Goal: Task Accomplishment & Management: Manage account settings

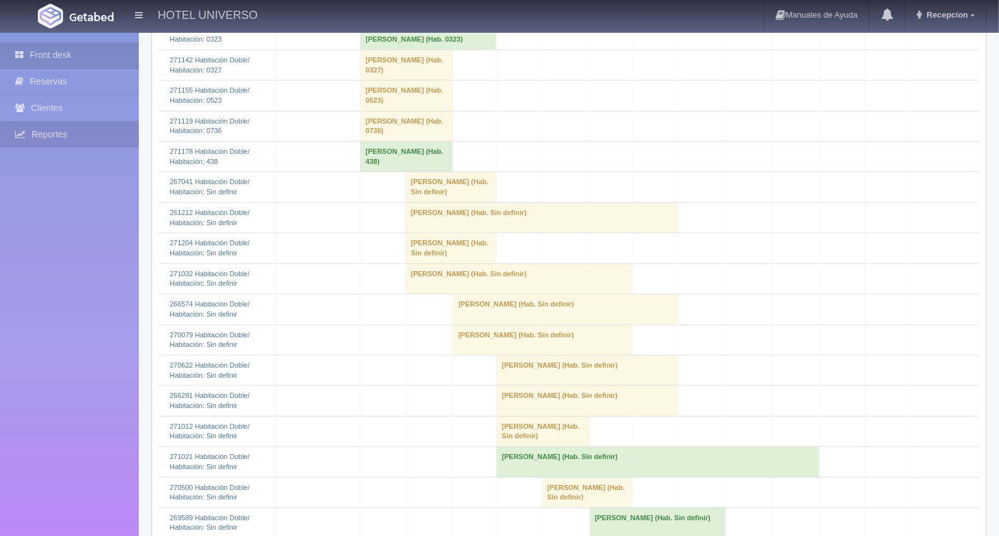
scroll to position [970, 0]
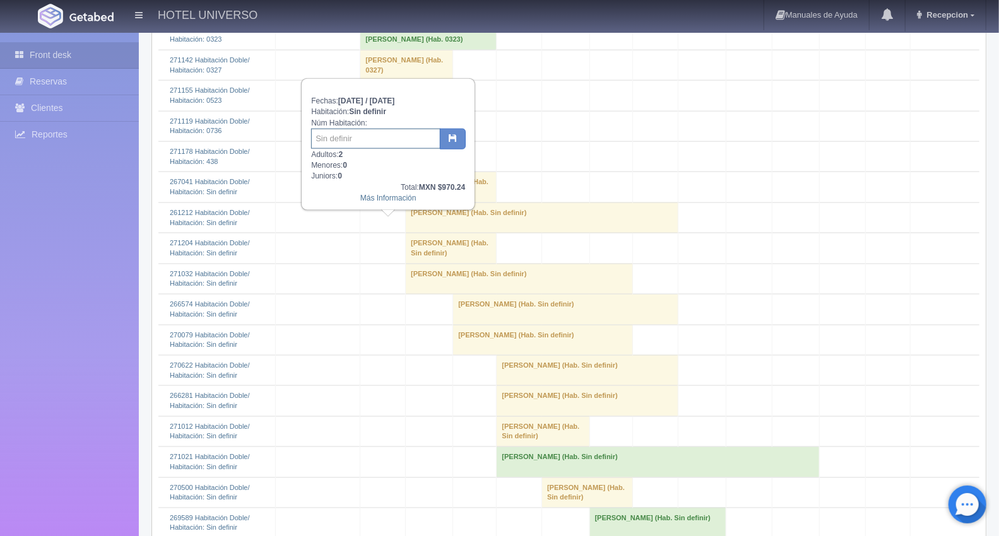
click at [338, 137] on input "text" at bounding box center [375, 139] width 129 height 20
type input "225"
click at [456, 139] on icon "button" at bounding box center [453, 138] width 8 height 8
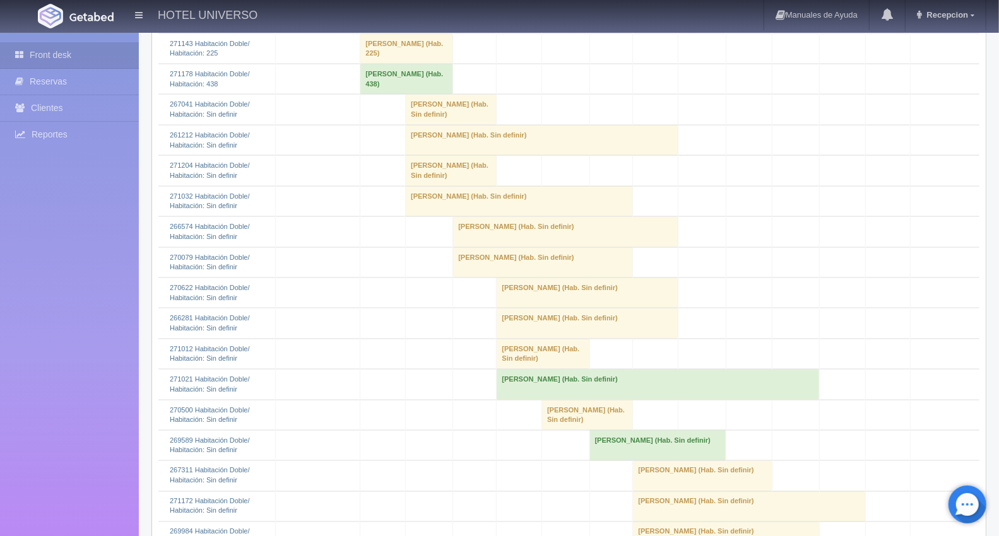
scroll to position [1051, 0]
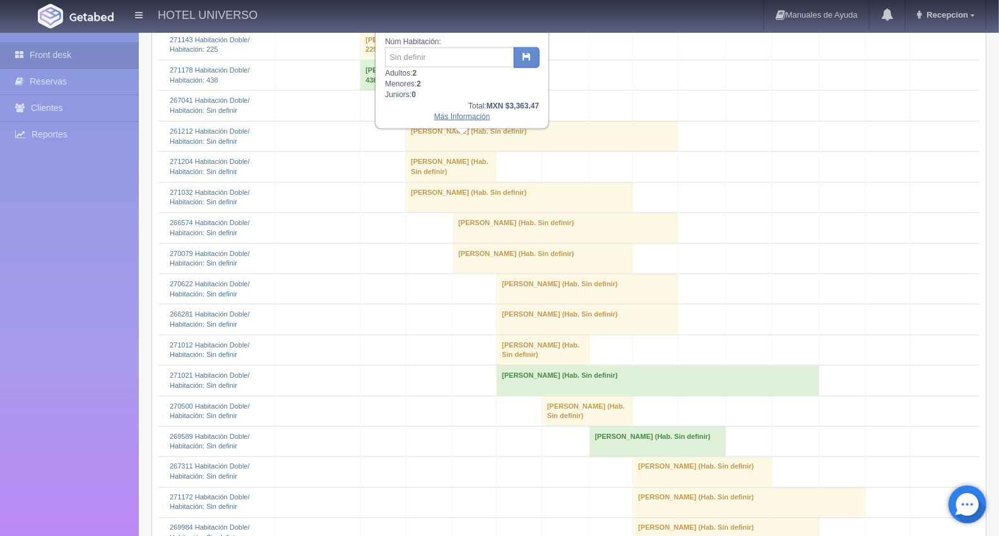
click at [446, 117] on link "Más Información" at bounding box center [462, 116] width 56 height 9
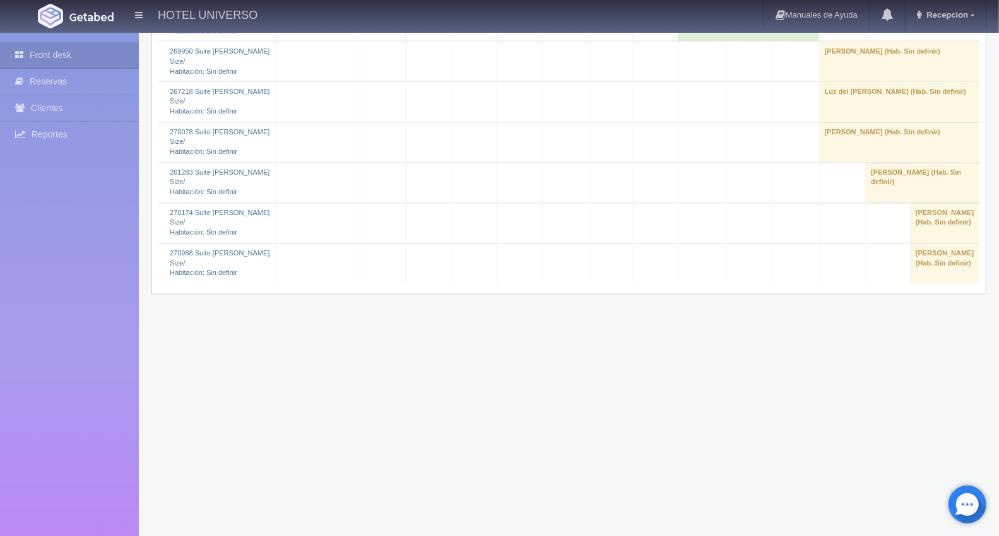
scroll to position [4406, 0]
